Goal: Task Accomplishment & Management: Manage account settings

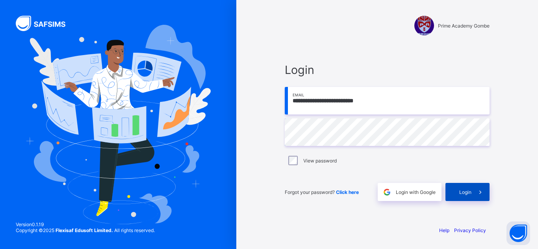
click at [456, 188] on div "Login" at bounding box center [467, 192] width 44 height 18
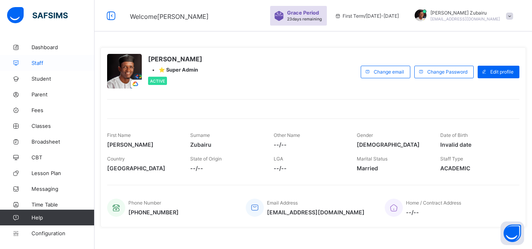
click at [53, 66] on span "Staff" at bounding box center [62, 63] width 63 height 6
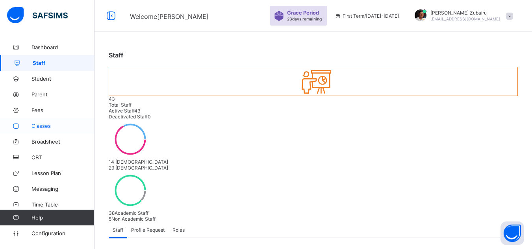
click at [51, 128] on span "Classes" at bounding box center [62, 126] width 63 height 6
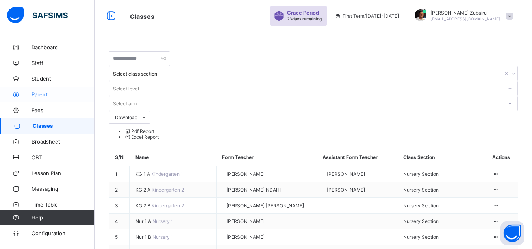
click at [48, 90] on link "Parent" at bounding box center [47, 95] width 94 height 16
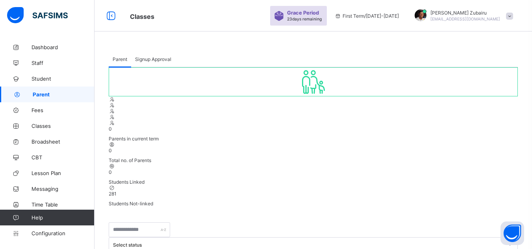
click at [158, 60] on span "Signup Approval" at bounding box center [153, 59] width 36 height 6
drag, startPoint x: 386, startPoint y: 102, endPoint x: 484, endPoint y: 103, distance: 97.6
copy span "" primegombe.safsims.com /sign-up-parent"
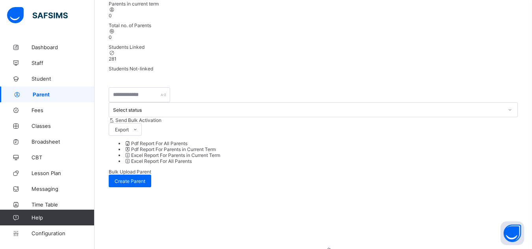
scroll to position [142, 0]
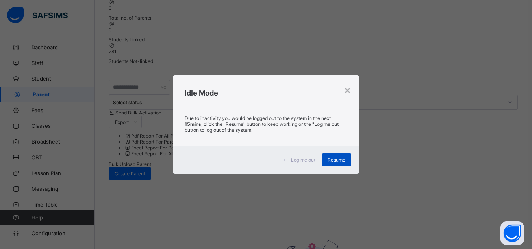
click at [340, 161] on span "Resume" at bounding box center [336, 160] width 18 height 6
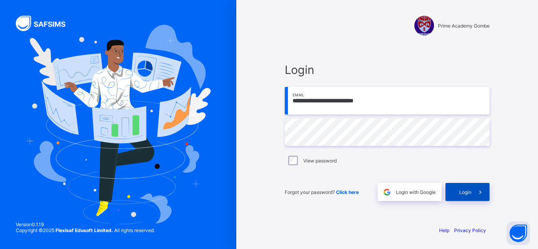
click at [468, 190] on span "Login" at bounding box center [465, 192] width 12 height 6
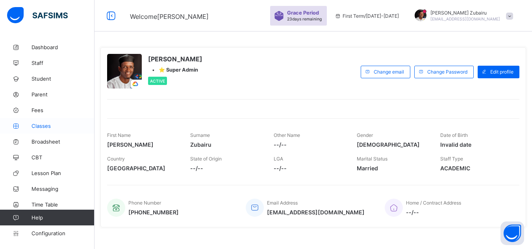
click at [54, 128] on span "Classes" at bounding box center [62, 126] width 63 height 6
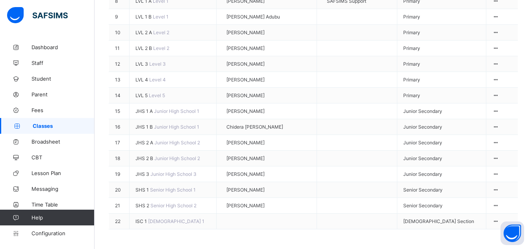
scroll to position [339, 0]
click at [143, 187] on span "SHS 1" at bounding box center [142, 190] width 15 height 6
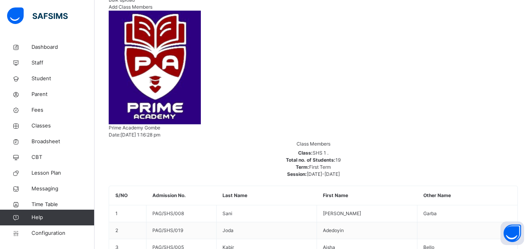
scroll to position [131, 0]
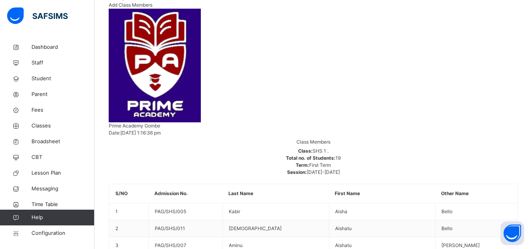
type input "**"
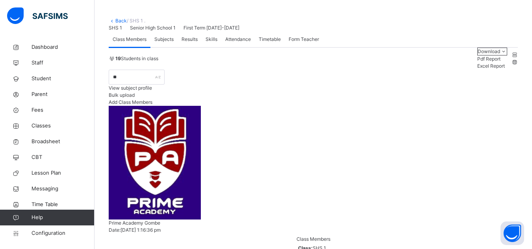
scroll to position [0, 0]
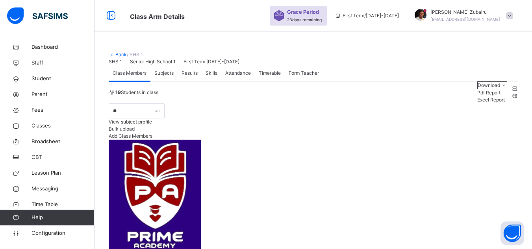
click at [123, 55] on link "Back" at bounding box center [120, 55] width 11 height 6
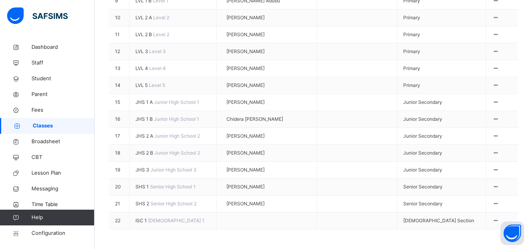
scroll to position [392, 0]
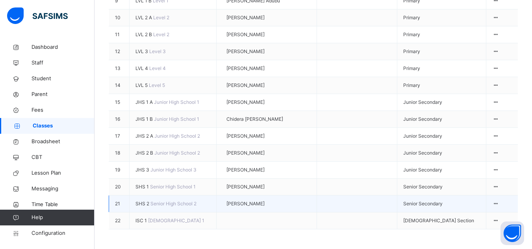
click at [145, 201] on span "SHS 2" at bounding box center [142, 204] width 15 height 6
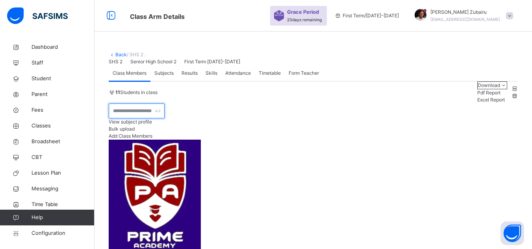
click at [153, 118] on input "text" at bounding box center [137, 110] width 56 height 15
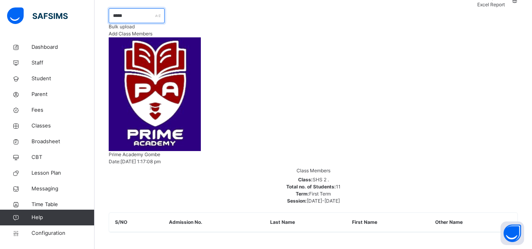
scroll to position [98, 0]
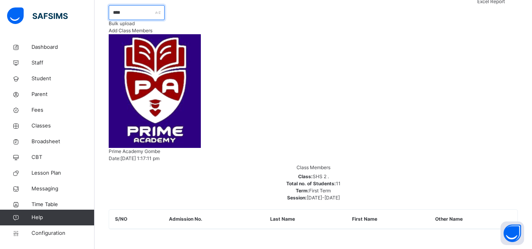
type input "****"
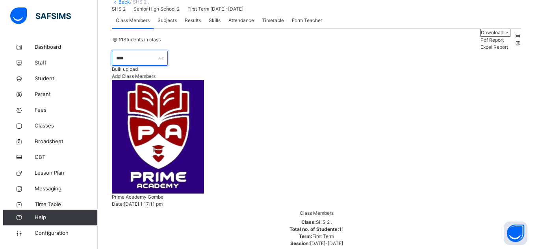
scroll to position [52, 0]
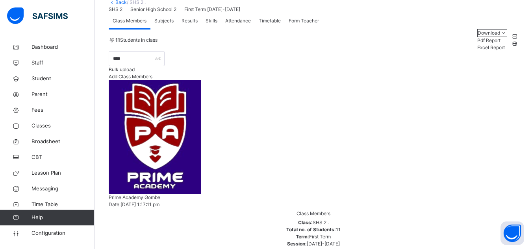
click at [135, 72] on span "Bulk upload" at bounding box center [122, 69] width 26 height 6
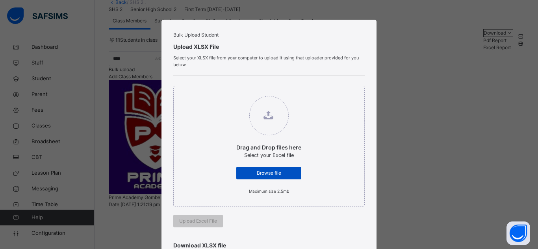
click at [273, 177] on span "Browse file" at bounding box center [268, 173] width 53 height 7
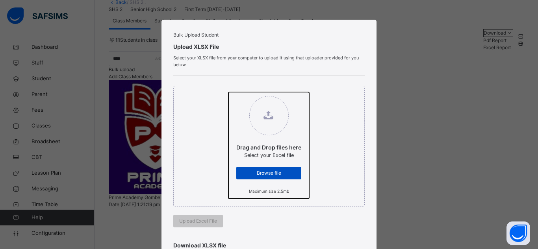
click at [228, 92] on input "Drag and Drop files here Select your Excel file Browse file Maximum size 2.5mb" at bounding box center [228, 92] width 0 height 0
type input "**********"
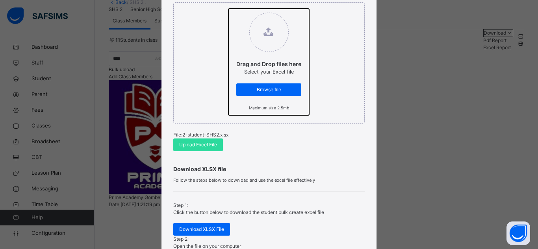
scroll to position [92, 0]
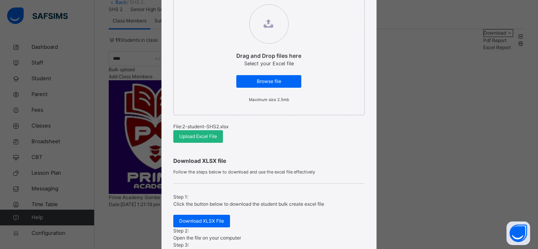
click at [200, 140] on span "Upload Excel File" at bounding box center [198, 136] width 38 height 7
click at [207, 140] on span "Upload Excel File" at bounding box center [198, 136] width 38 height 7
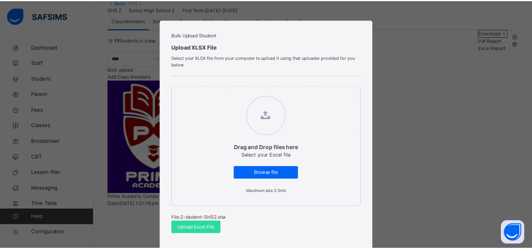
scroll to position [225, 0]
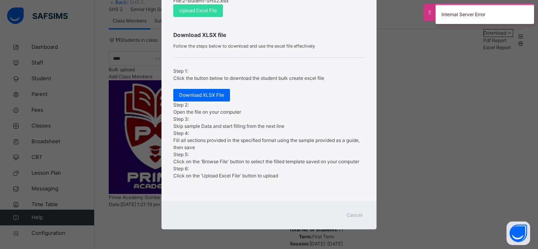
click at [349, 214] on span "Cancel" at bounding box center [354, 215] width 16 height 7
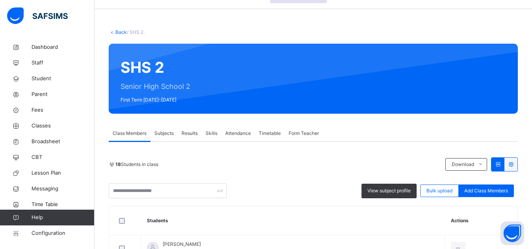
scroll to position [59, 0]
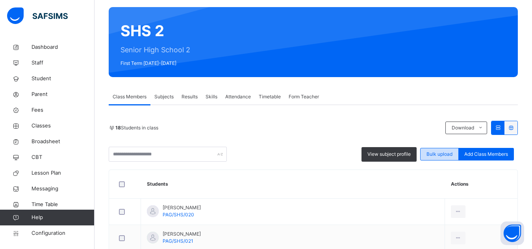
click at [427, 156] on div "Bulk upload" at bounding box center [439, 154] width 39 height 13
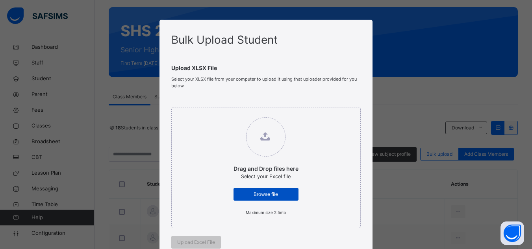
click at [265, 196] on span "Browse file" at bounding box center [265, 194] width 53 height 7
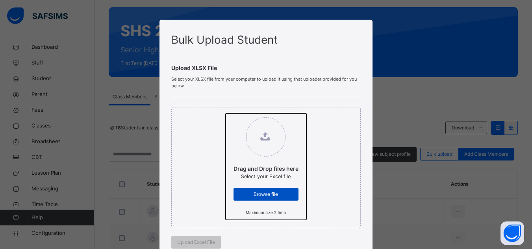
click at [225, 113] on input "Drag and Drop files here Select your Excel file Browse file Maximum size 2.5mb" at bounding box center [225, 113] width 0 height 0
type input "**********"
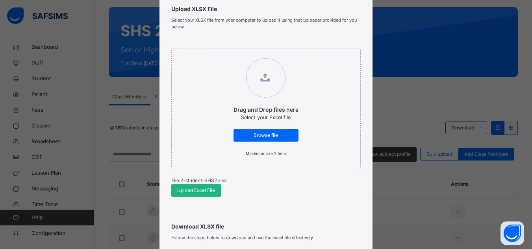
click at [185, 192] on span "Upload Excel File" at bounding box center [196, 190] width 38 height 7
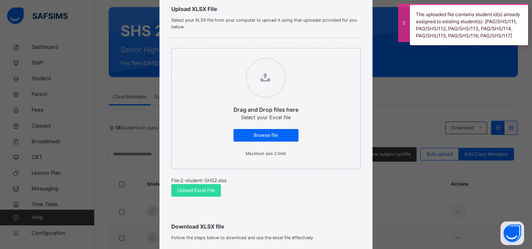
click at [397, 108] on div "Bulk Upload Student Upload XLSX File Select your XLSX file from your computer t…" at bounding box center [266, 124] width 532 height 249
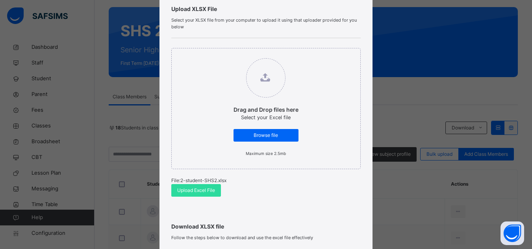
click at [401, 86] on div "Bulk Upload Student Upload XLSX File Select your XLSX file from your computer t…" at bounding box center [266, 124] width 532 height 249
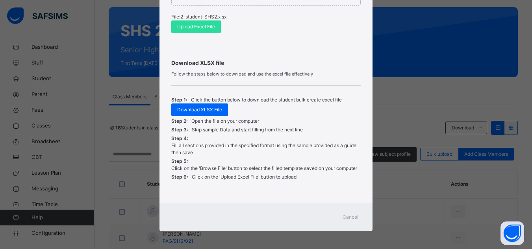
scroll to position [225, 0]
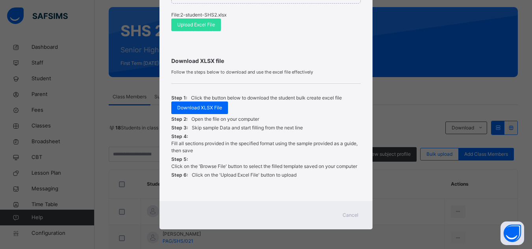
click at [348, 209] on div "Cancel" at bounding box center [350, 215] width 28 height 13
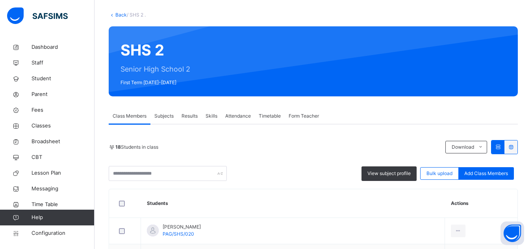
scroll to position [39, 0]
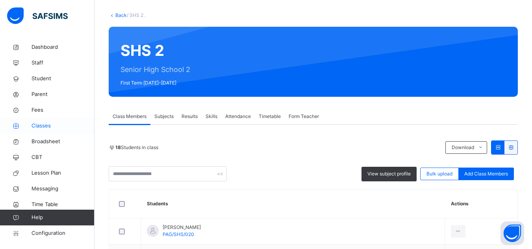
click at [51, 126] on span "Classes" at bounding box center [62, 126] width 63 height 8
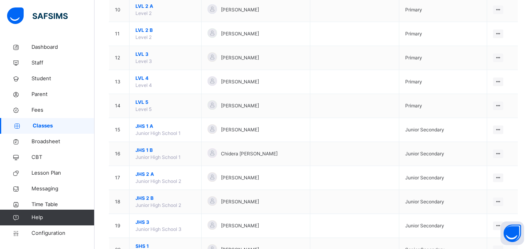
scroll to position [328, 0]
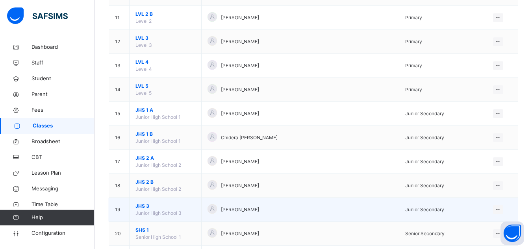
click at [141, 206] on span "JHS 3" at bounding box center [165, 206] width 60 height 7
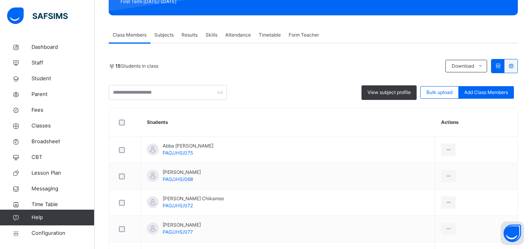
scroll to position [125, 0]
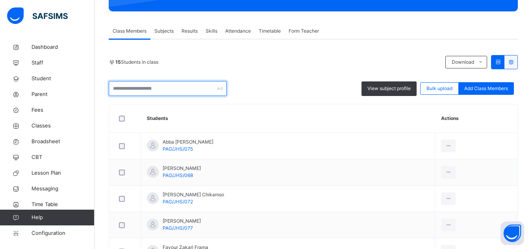
click at [182, 91] on input "text" at bounding box center [168, 88] width 118 height 15
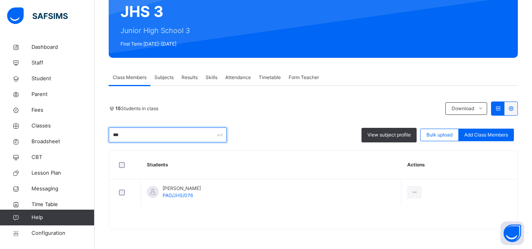
scroll to position [78, 0]
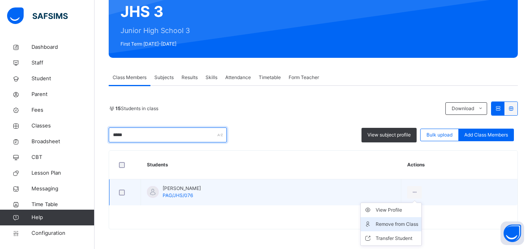
type input "*****"
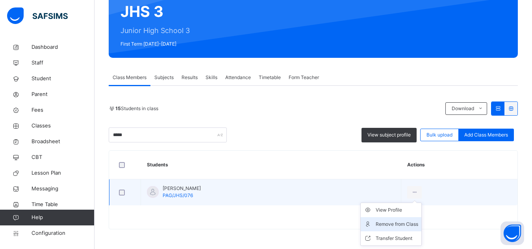
click at [414, 224] on div "Remove from Class" at bounding box center [396, 224] width 42 height 8
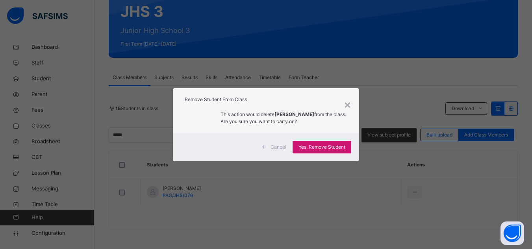
click at [313, 148] on span "Yes, Remove Student" at bounding box center [321, 147] width 47 height 7
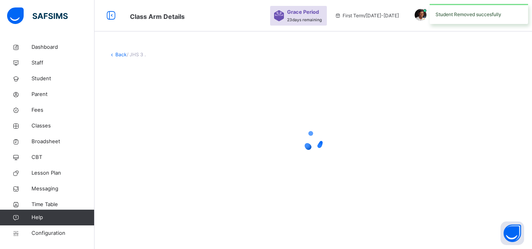
scroll to position [0, 0]
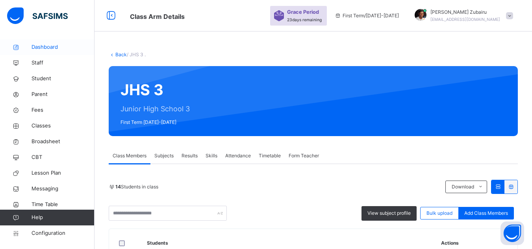
click at [50, 46] on span "Dashboard" at bounding box center [62, 47] width 63 height 8
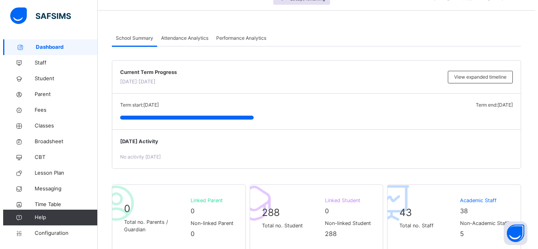
scroll to position [79, 0]
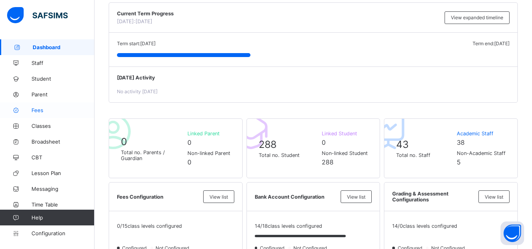
scroll to position [79, 0]
click at [39, 128] on span "Classes" at bounding box center [62, 126] width 63 height 6
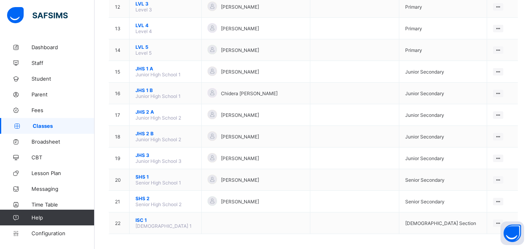
scroll to position [339, 0]
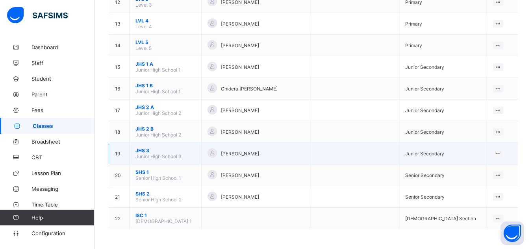
click at [140, 152] on span "JHS 3" at bounding box center [165, 151] width 60 height 6
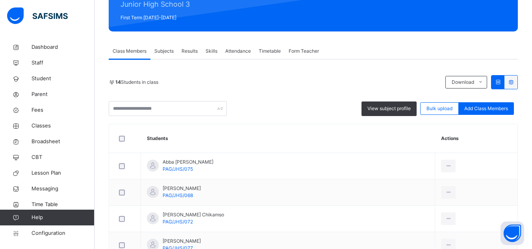
scroll to position [118, 0]
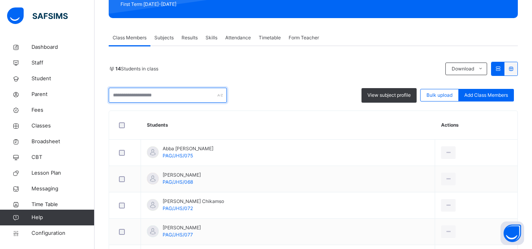
click at [168, 99] on input "text" at bounding box center [168, 95] width 118 height 15
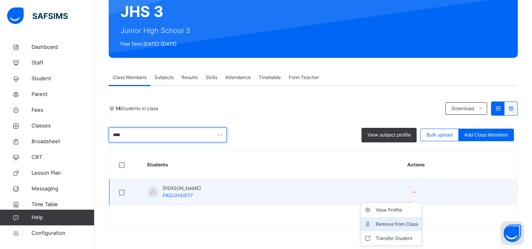
type input "****"
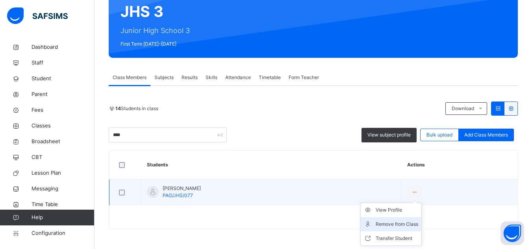
click at [413, 223] on div "Remove from Class" at bounding box center [396, 224] width 42 height 8
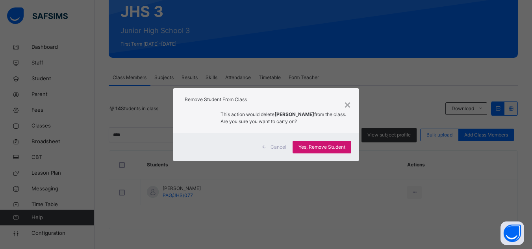
click at [316, 151] on div "Yes, Remove Student" at bounding box center [321, 147] width 59 height 13
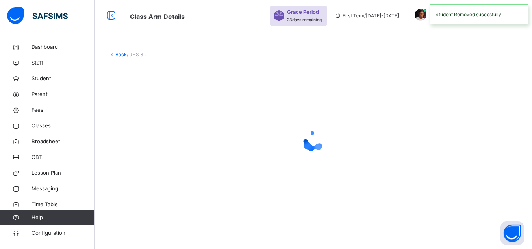
scroll to position [0, 0]
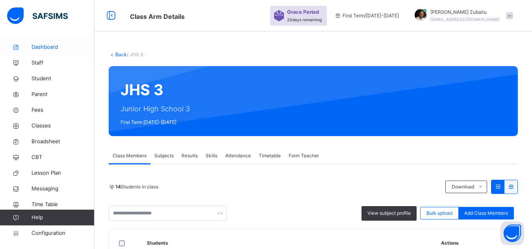
click at [56, 44] on span "Dashboard" at bounding box center [62, 47] width 63 height 8
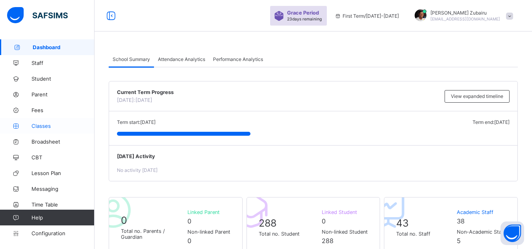
click at [37, 125] on span "Classes" at bounding box center [62, 126] width 63 height 6
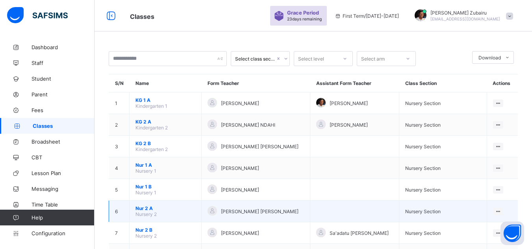
scroll to position [339, 0]
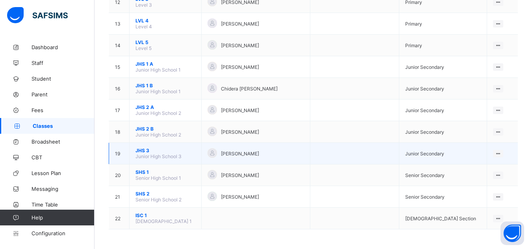
click at [144, 151] on span "JHS 3" at bounding box center [165, 151] width 60 height 6
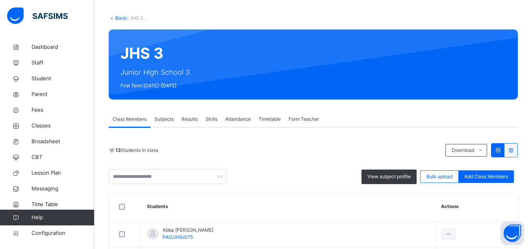
scroll to position [131, 0]
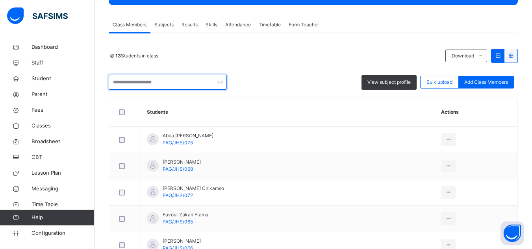
click at [174, 81] on input "text" at bounding box center [168, 82] width 118 height 15
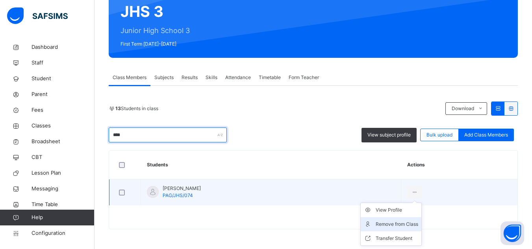
type input "****"
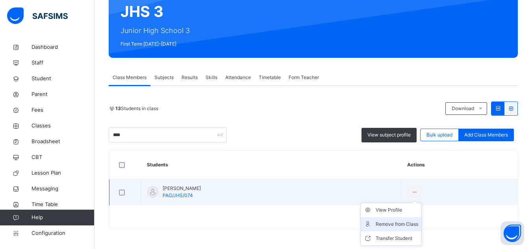
click at [415, 219] on li "Remove from Class" at bounding box center [390, 224] width 61 height 14
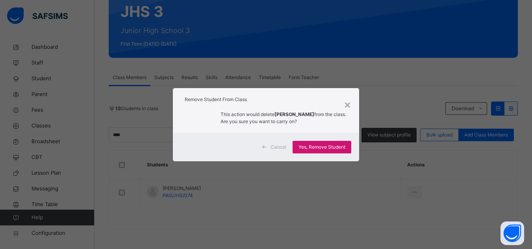
click at [319, 148] on span "Yes, Remove Student" at bounding box center [321, 147] width 47 height 7
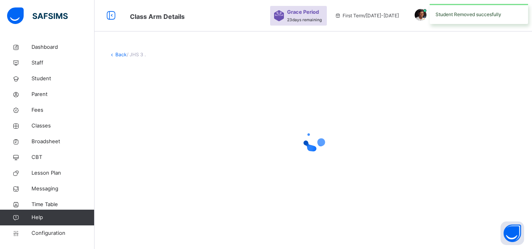
scroll to position [0, 0]
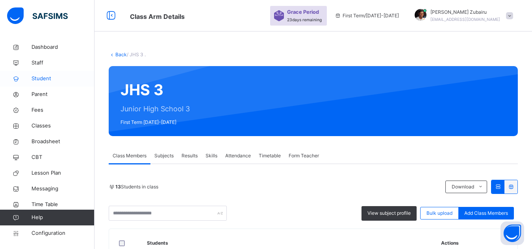
click at [50, 80] on span "Student" at bounding box center [62, 79] width 63 height 8
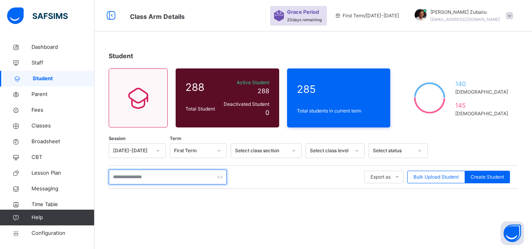
click at [144, 175] on input "text" at bounding box center [168, 177] width 118 height 15
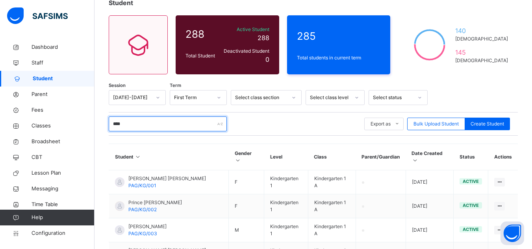
scroll to position [63, 0]
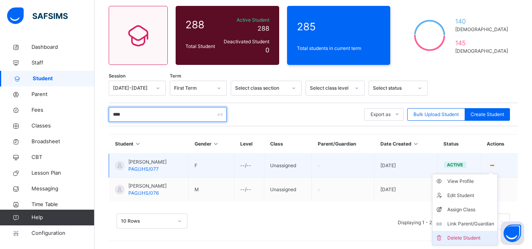
type input "****"
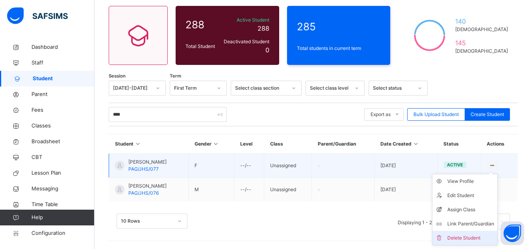
click at [469, 238] on div "Delete Student" at bounding box center [470, 238] width 47 height 8
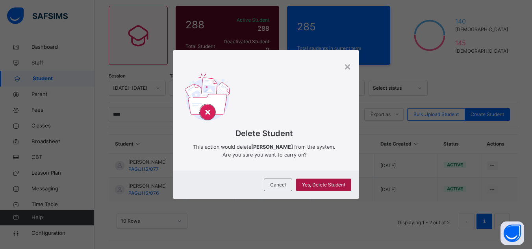
click at [318, 184] on span "Yes, Delete Student" at bounding box center [323, 184] width 43 height 7
click at [279, 185] on span "Cancel" at bounding box center [278, 184] width 16 height 7
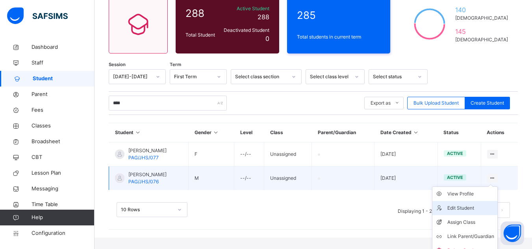
scroll to position [83, 0]
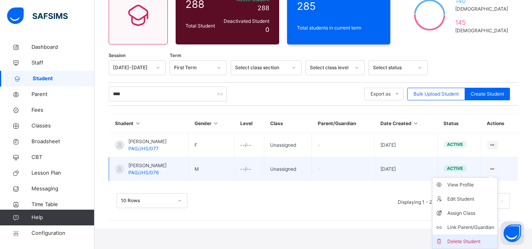
click at [473, 241] on div "Delete Student" at bounding box center [470, 242] width 47 height 8
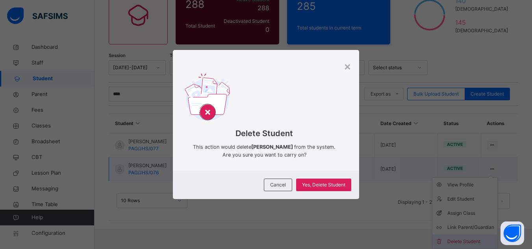
scroll to position [63, 0]
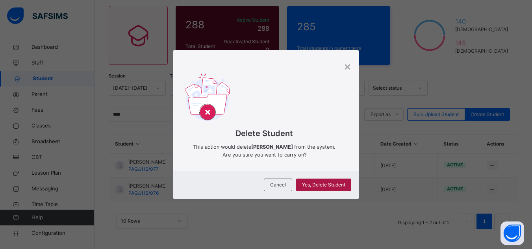
click at [336, 183] on span "Yes, Delete Student" at bounding box center [323, 184] width 43 height 7
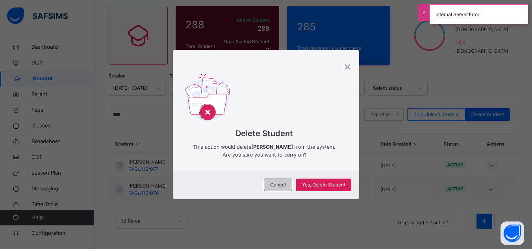
click at [276, 185] on span "Cancel" at bounding box center [278, 184] width 16 height 7
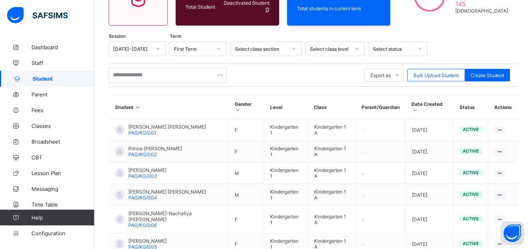
scroll to position [92, 0]
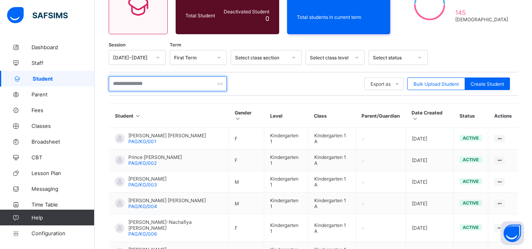
click at [159, 83] on input "text" at bounding box center [168, 83] width 118 height 15
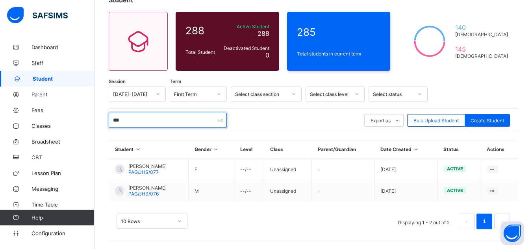
scroll to position [55, 0]
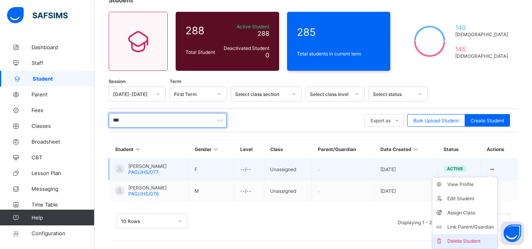
type input "***"
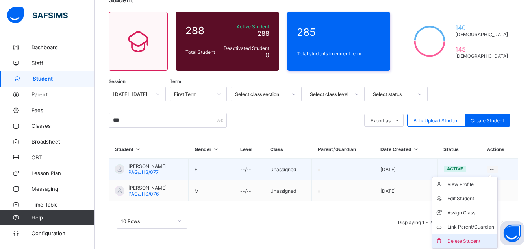
click at [463, 237] on div "Delete Student" at bounding box center [470, 241] width 47 height 8
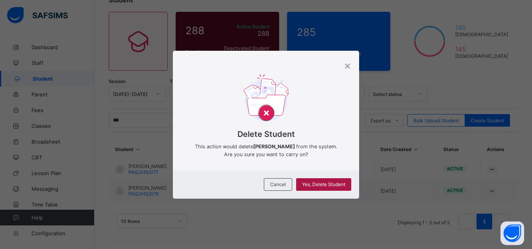
click at [336, 183] on span "Yes, Delete Student" at bounding box center [323, 184] width 43 height 6
click at [278, 178] on div "Cancel" at bounding box center [278, 184] width 28 height 13
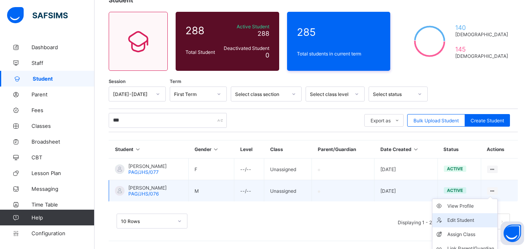
scroll to position [76, 0]
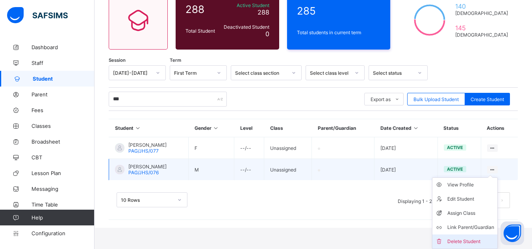
click at [462, 236] on li "Delete Student" at bounding box center [464, 242] width 65 height 14
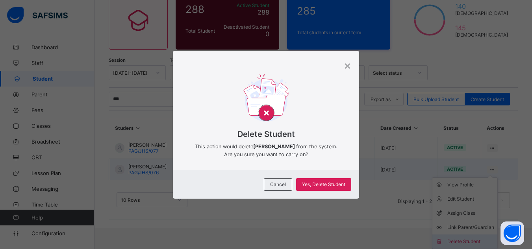
scroll to position [55, 0]
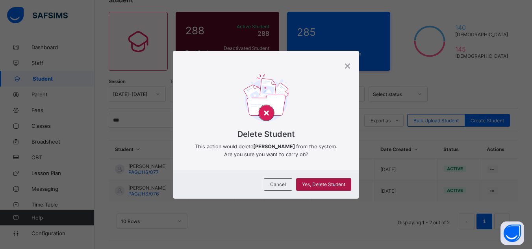
click at [319, 183] on span "Yes, Delete Student" at bounding box center [323, 184] width 43 height 6
click at [266, 191] on div "Cancel Yes, Delete Student" at bounding box center [266, 184] width 186 height 28
click at [274, 188] on div "Cancel" at bounding box center [278, 184] width 28 height 13
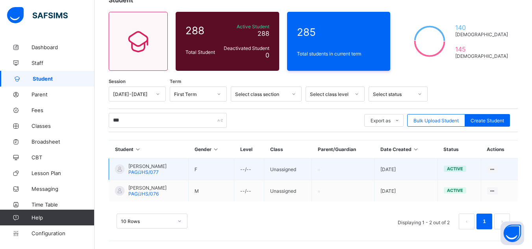
click at [162, 165] on span "Fatima Kura Muhammad" at bounding box center [147, 166] width 38 height 6
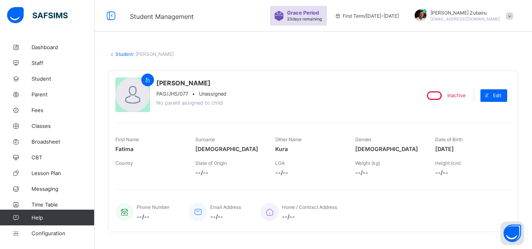
click at [122, 54] on link "Student" at bounding box center [123, 54] width 17 height 6
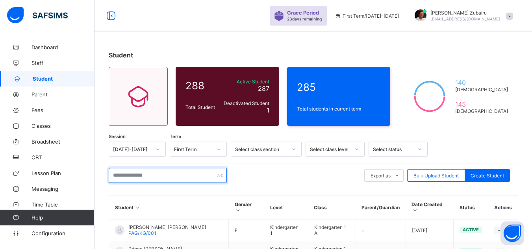
click at [161, 174] on input "text" at bounding box center [168, 175] width 118 height 15
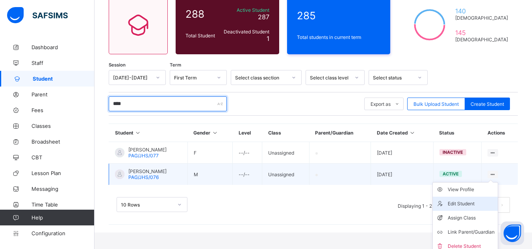
scroll to position [72, 0]
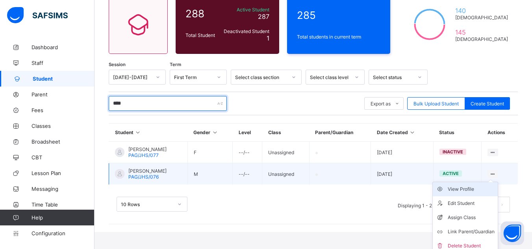
type input "****"
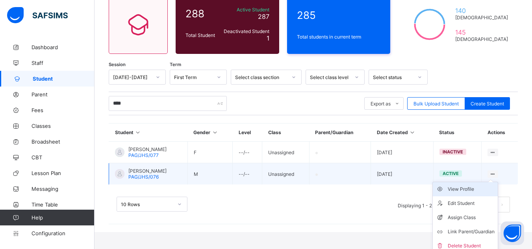
click at [473, 188] on div "View Profile" at bounding box center [470, 189] width 47 height 8
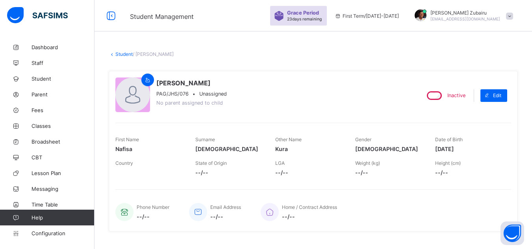
click at [118, 55] on link "Student" at bounding box center [123, 54] width 17 height 6
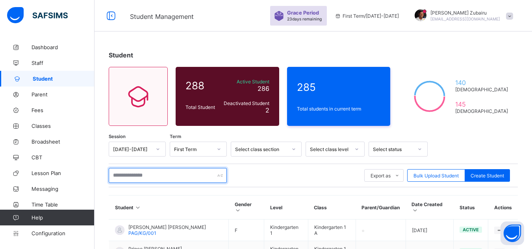
click at [163, 175] on input "text" at bounding box center [168, 175] width 118 height 15
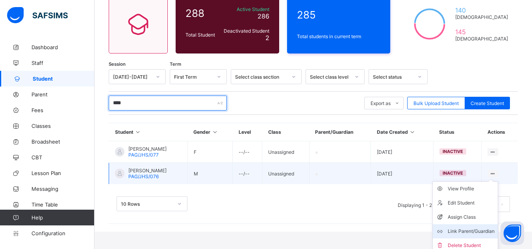
scroll to position [76, 0]
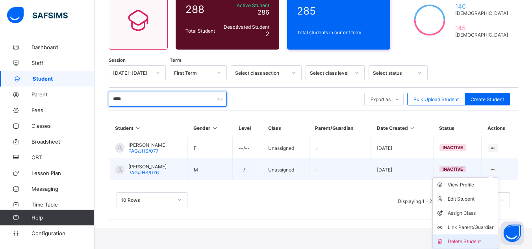
type input "****"
click at [466, 239] on div "Delete Student" at bounding box center [470, 242] width 47 height 8
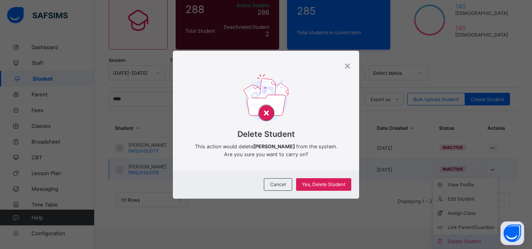
scroll to position [55, 0]
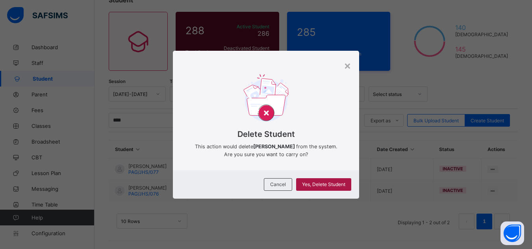
click at [307, 186] on span "Yes, Delete Student" at bounding box center [323, 184] width 43 height 6
click at [274, 181] on div "Cancel" at bounding box center [278, 184] width 28 height 13
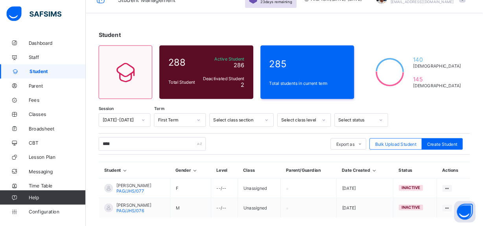
scroll to position [0, 0]
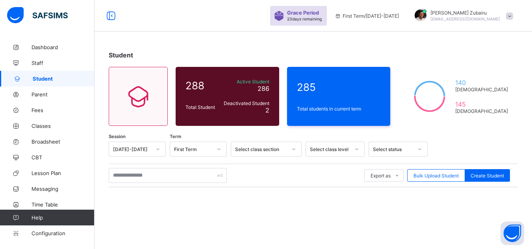
click at [513, 18] on span at bounding box center [509, 16] width 7 height 7
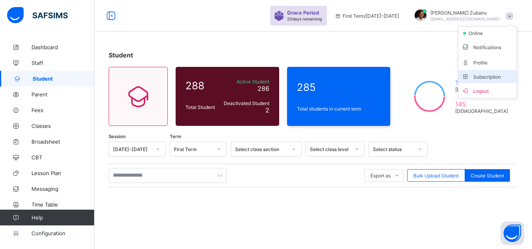
click at [493, 74] on span "Subscription" at bounding box center [480, 77] width 39 height 6
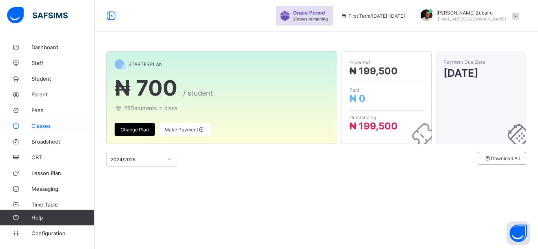
click at [50, 124] on span "Classes" at bounding box center [62, 126] width 63 height 6
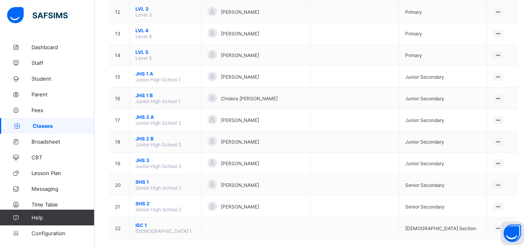
scroll to position [339, 0]
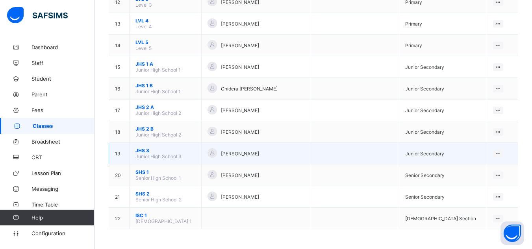
click at [145, 151] on span "JHS 3" at bounding box center [165, 151] width 60 height 6
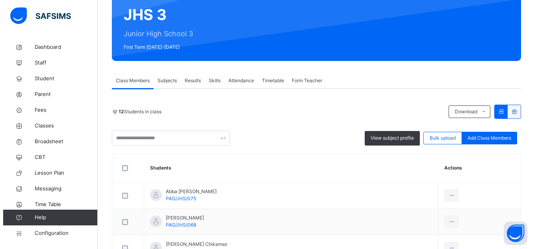
scroll to position [59, 0]
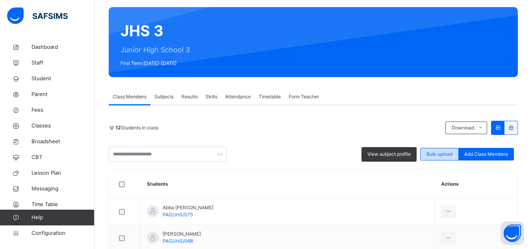
click at [436, 155] on span "Bulk upload" at bounding box center [439, 154] width 26 height 7
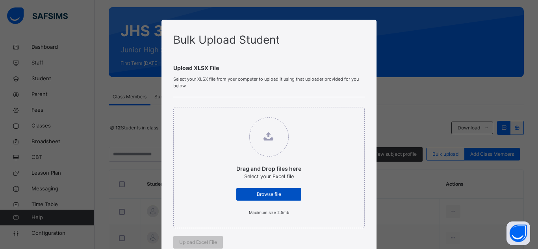
click at [276, 196] on span "Browse file" at bounding box center [268, 194] width 53 height 7
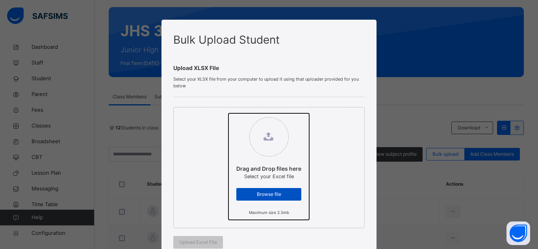
click at [228, 113] on input "Drag and Drop files here Select your Excel file Browse file Maximum size 2.5mb" at bounding box center [228, 113] width 0 height 0
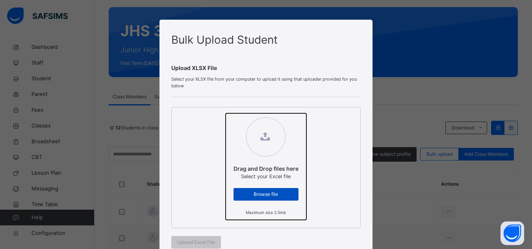
type input "**********"
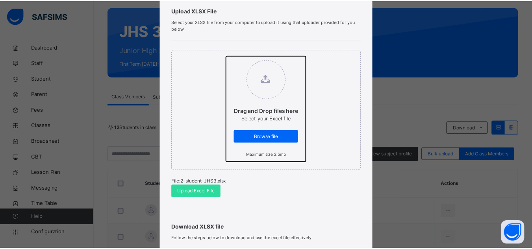
scroll to position [92, 0]
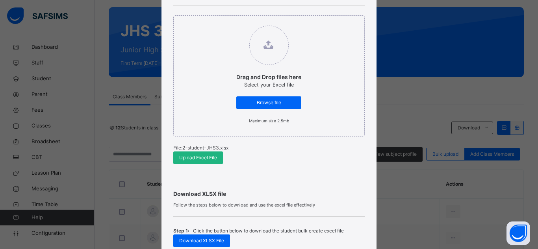
click at [199, 161] on span "Upload Excel File" at bounding box center [198, 157] width 38 height 7
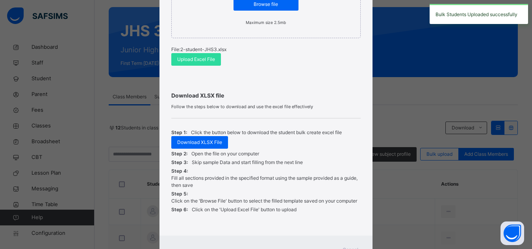
scroll to position [225, 0]
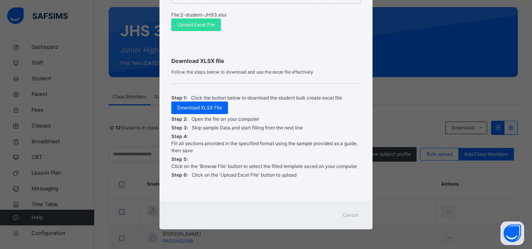
click at [351, 214] on span "Cancel" at bounding box center [350, 215] width 16 height 7
